Goal: Information Seeking & Learning: Learn about a topic

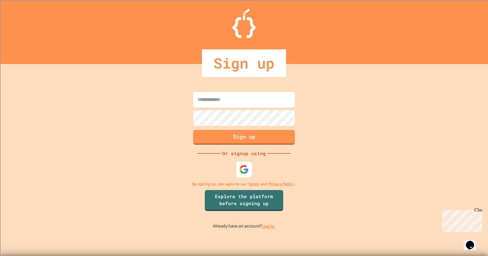
click at [247, 172] on img at bounding box center [244, 169] width 10 height 10
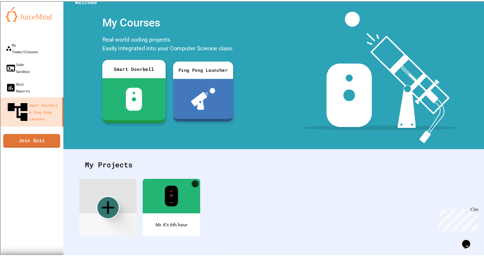
scroll to position [13, 0]
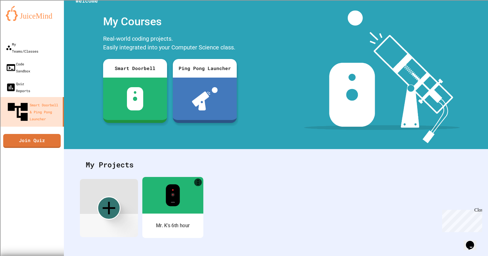
click at [179, 214] on div "Mr. K's 6th hour" at bounding box center [172, 225] width 61 height 24
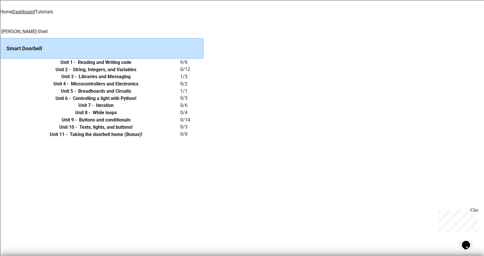
click at [53, 9] on link "Tutorials" at bounding box center [44, 12] width 18 height 6
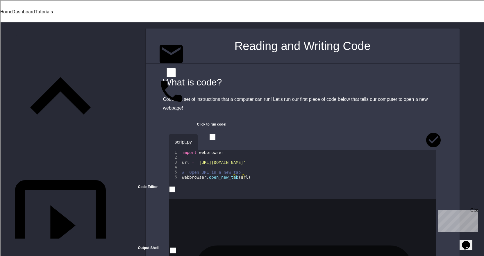
scroll to position [87, 0]
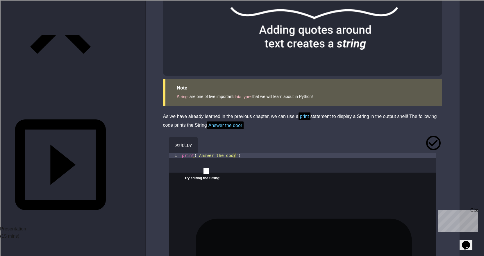
scroll to position [436, 0]
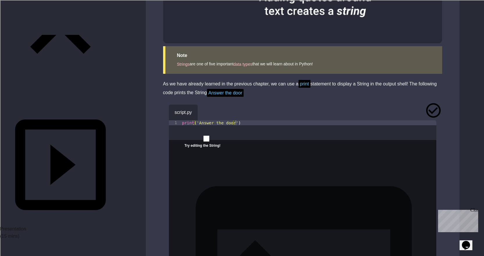
click at [206, 111] on icon "button" at bounding box center [206, 111] width 0 height 0
click at [184, 151] on icon "close" at bounding box center [184, 151] width 0 height 0
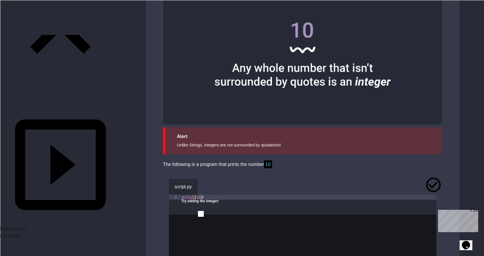
scroll to position [465, 0]
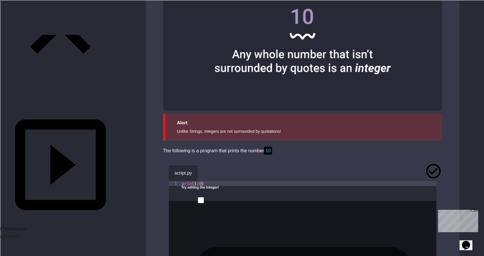
click at [181, 193] on icon "close" at bounding box center [181, 193] width 0 height 0
click at [206, 172] on button "button" at bounding box center [206, 172] width 0 height 0
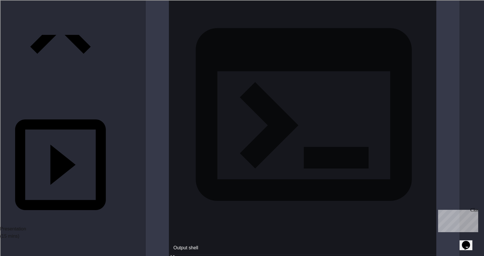
scroll to position [697, 0]
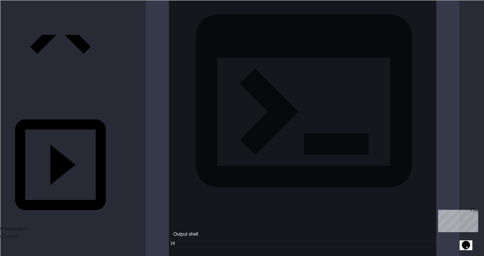
drag, startPoint x: 295, startPoint y: 134, endPoint x: 322, endPoint y: 132, distance: 26.8
copy span "7459254932"
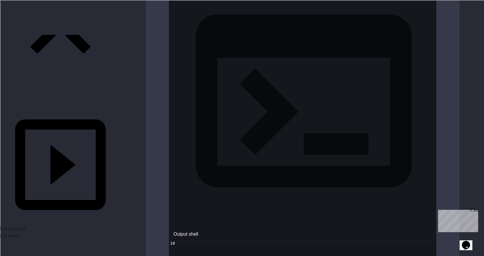
paste textarea "**********"
type textarea "**********"
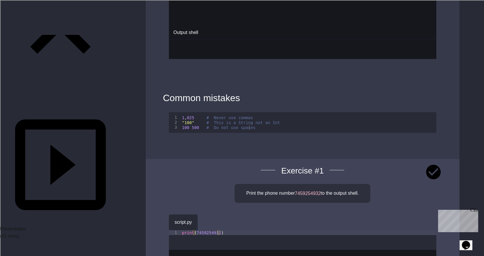
scroll to position [900, 0]
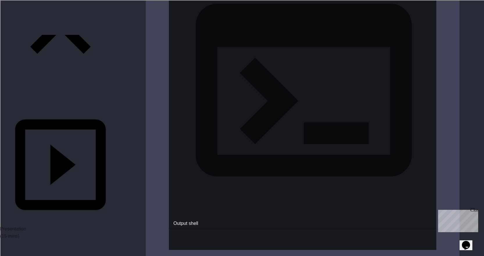
scroll to position [1220, 0]
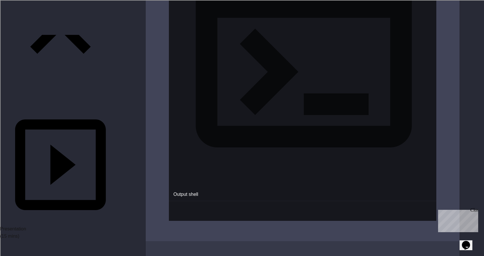
type textarea "*********"
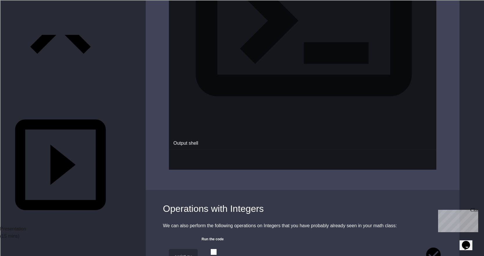
scroll to position [1313, 0]
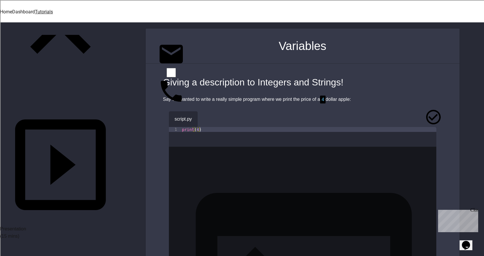
click at [206, 118] on button "button" at bounding box center [206, 118] width 0 height 0
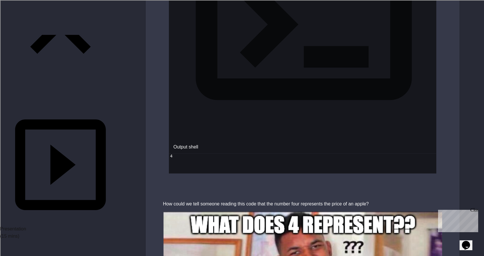
scroll to position [290, 0]
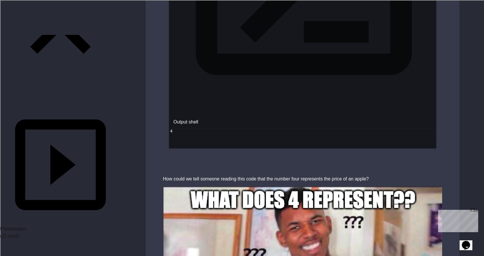
drag, startPoint x: 213, startPoint y: 110, endPoint x: 211, endPoint y: 114, distance: 5.3
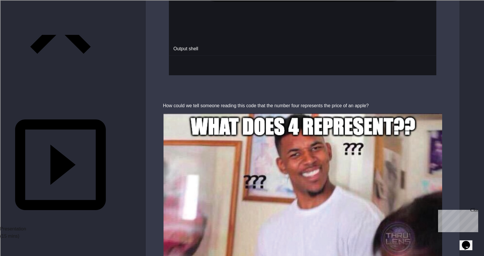
scroll to position [378, 0]
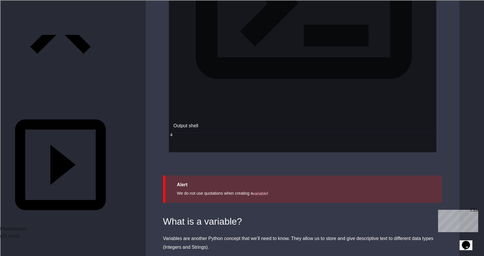
scroll to position [1220, 0]
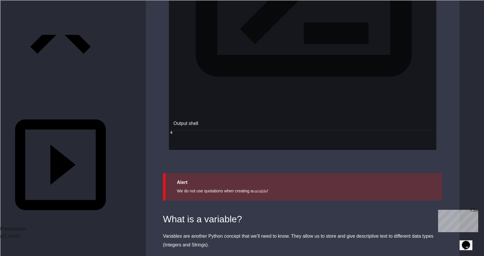
type textarea "**********"
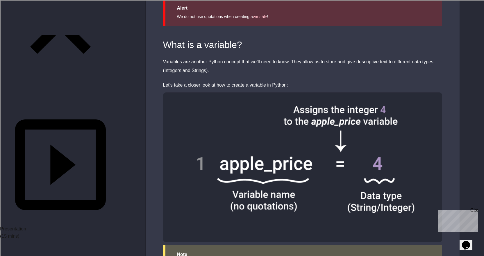
scroll to position [1423, 0]
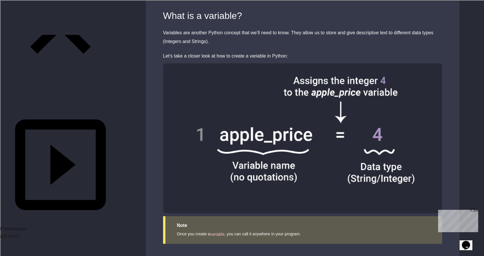
type textarea "**********"
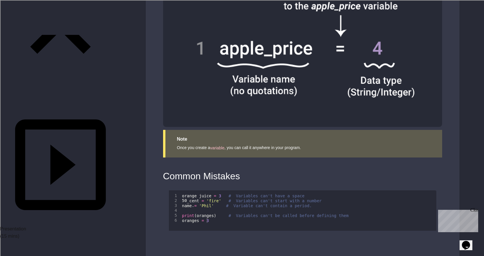
scroll to position [1513, 0]
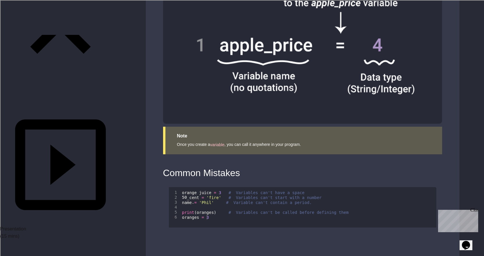
drag, startPoint x: 33, startPoint y: 192, endPoint x: 17, endPoint y: 188, distance: 15.8
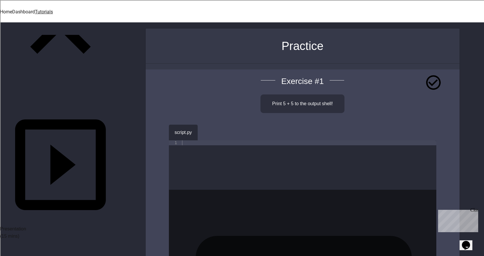
click at [226, 143] on div at bounding box center [308, 169] width 255 height 59
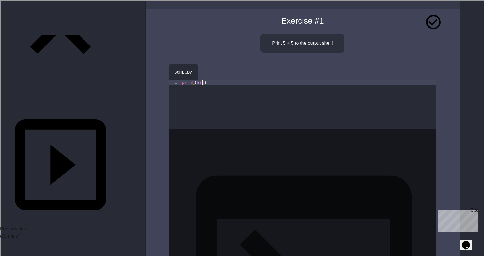
scroll to position [58, 0]
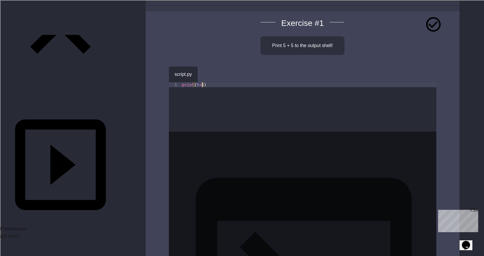
type textarea "**********"
click at [206, 73] on icon "button" at bounding box center [206, 73] width 0 height 0
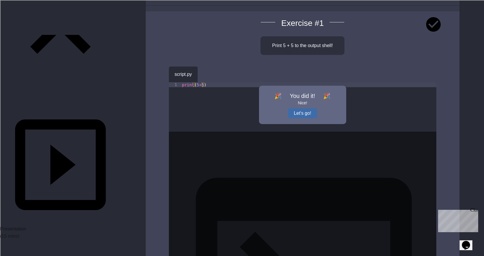
click at [306, 110] on button "Let's go!" at bounding box center [302, 113] width 29 height 10
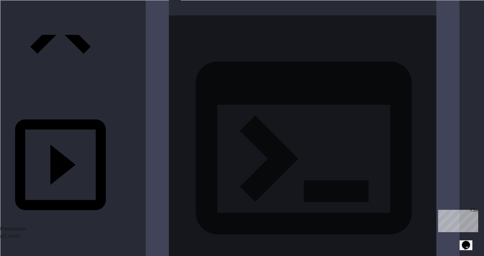
scroll to position [232, 0]
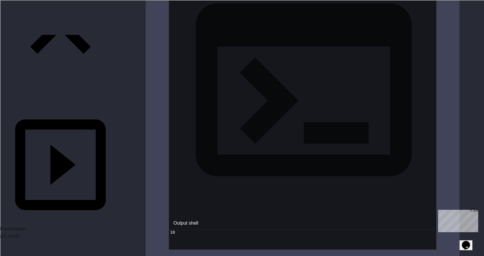
type textarea "**********"
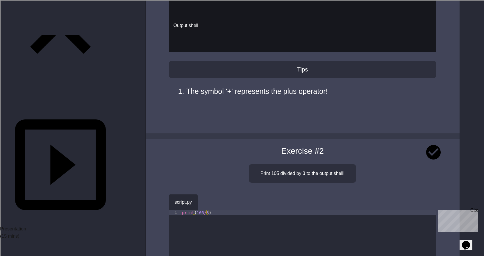
scroll to position [465, 0]
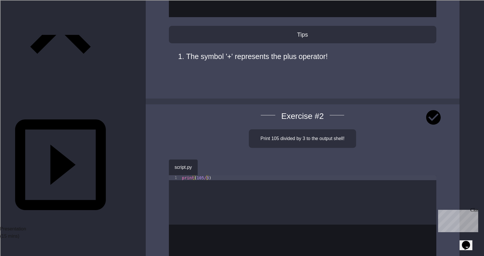
type textarea "**********"
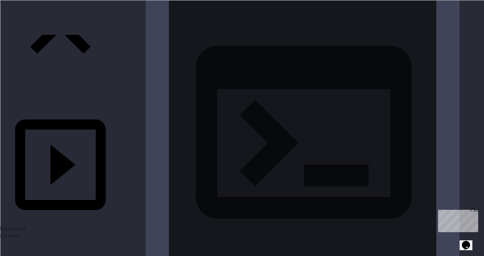
scroll to position [697, 0]
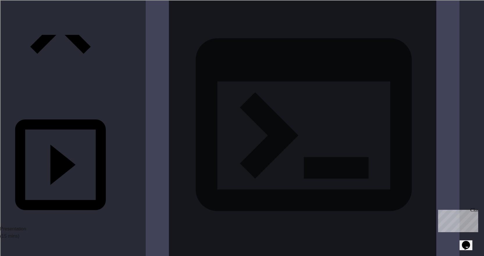
type textarea "**********"
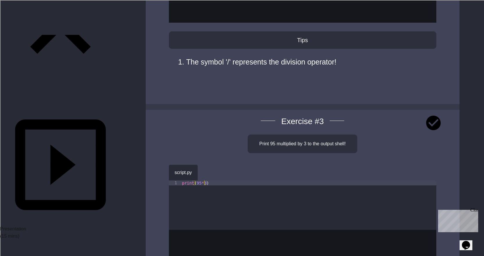
scroll to position [988, 0]
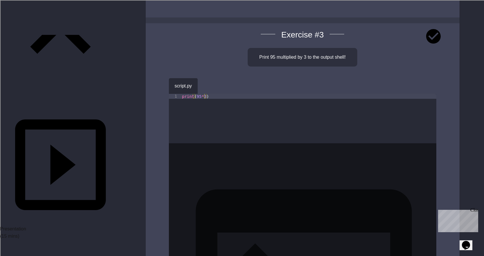
scroll to position [1046, 0]
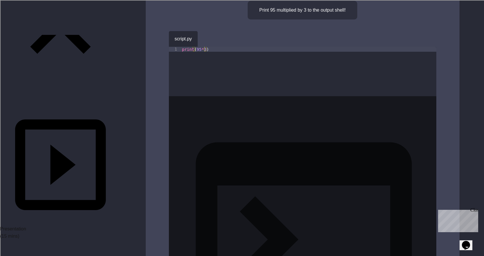
scroll to position [1104, 0]
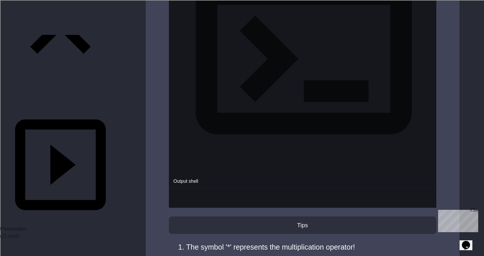
scroll to position [1278, 0]
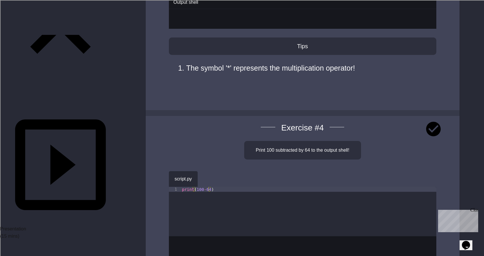
scroll to position [1452, 0]
type textarea "**********"
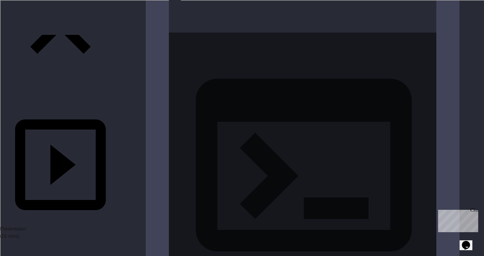
scroll to position [1685, 0]
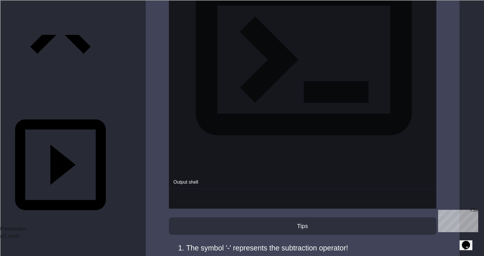
scroll to position [1801, 0]
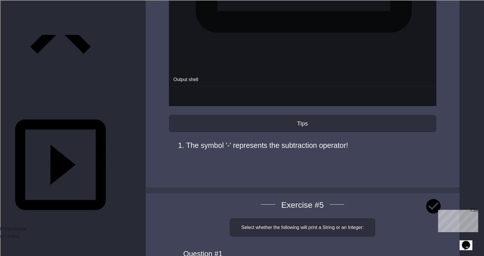
scroll to position [1888, 0]
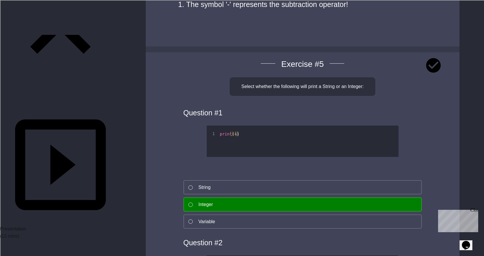
scroll to position [2033, 0]
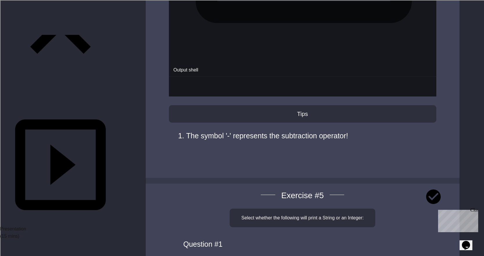
scroll to position [1859, 0]
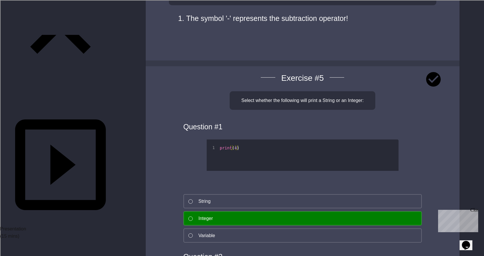
scroll to position [2004, 0]
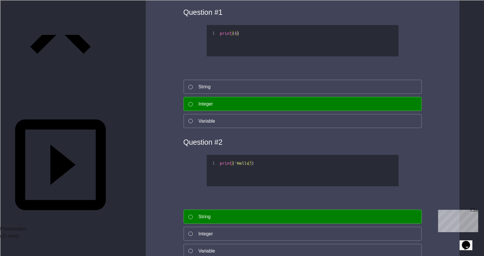
scroll to position [2149, 0]
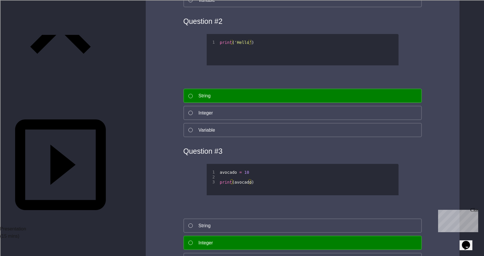
scroll to position [2266, 0]
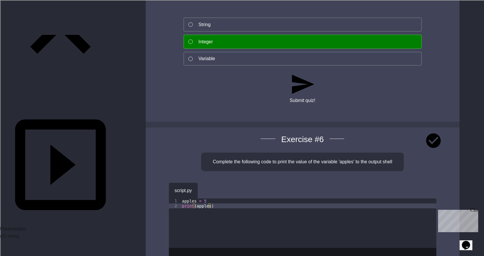
scroll to position [2440, 0]
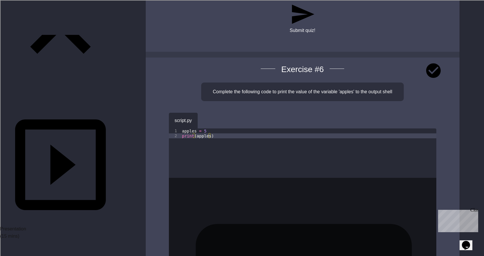
scroll to position [2527, 0]
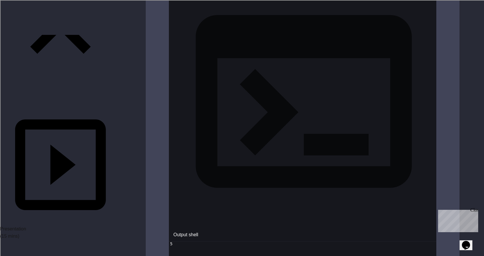
scroll to position [2730, 0]
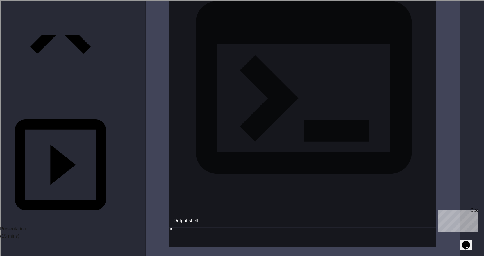
type textarea "**********"
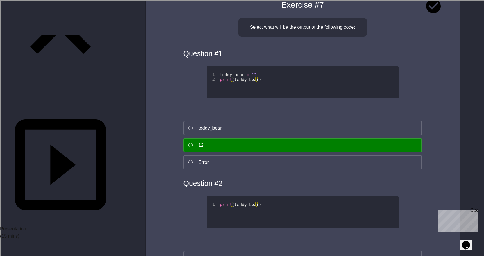
scroll to position [3021, 0]
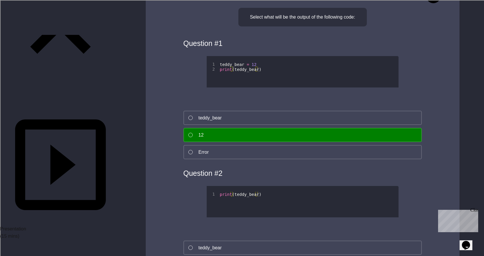
type textarea "***"
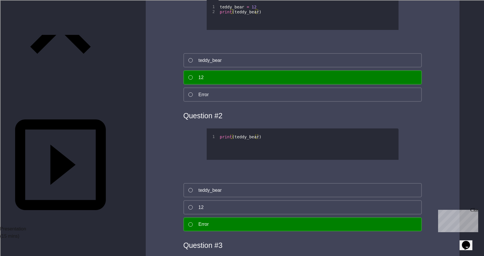
scroll to position [3079, 0]
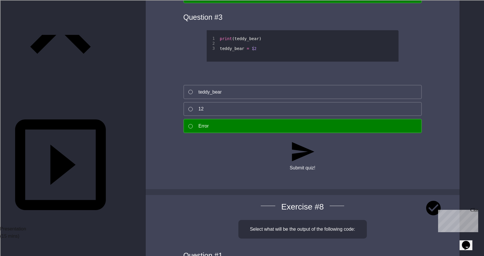
scroll to position [3311, 0]
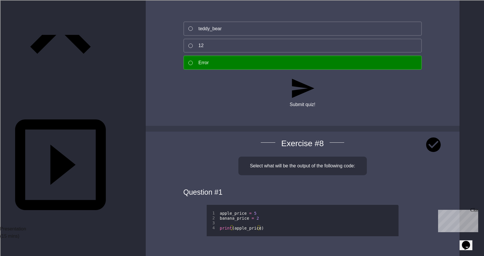
scroll to position [3369, 0]
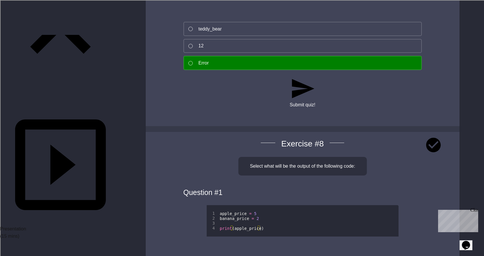
scroll to position [0, 1]
type textarea "**********"
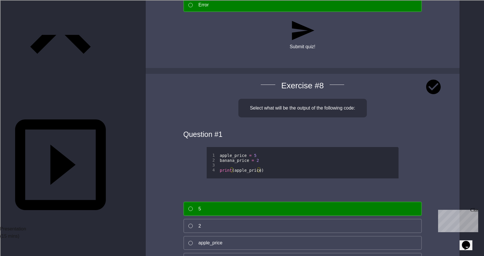
scroll to position [3445, 0]
